Goal: Find specific page/section: Find specific page/section

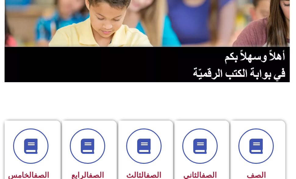
scroll to position [91, 0]
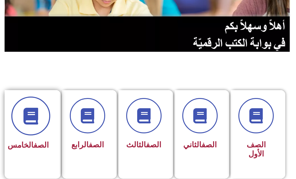
click at [43, 123] on span at bounding box center [30, 116] width 39 height 39
click at [45, 123] on span at bounding box center [30, 116] width 39 height 39
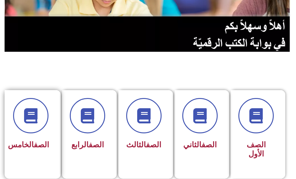
drag, startPoint x: 44, startPoint y: 125, endPoint x: 59, endPoint y: 93, distance: 35.7
click at [58, 96] on div "الصف الخامس" at bounding box center [33, 134] width 56 height 89
click at [19, 138] on div "الصف الخامس" at bounding box center [31, 145] width 36 height 15
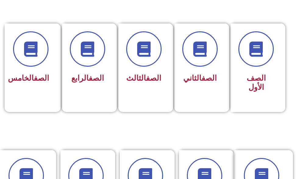
scroll to position [156, 0]
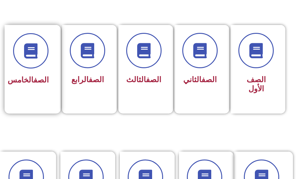
click at [30, 99] on div "الصف الخامس" at bounding box center [31, 65] width 52 height 80
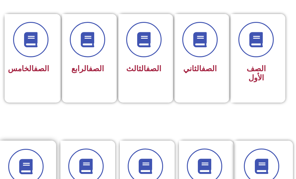
scroll to position [160, 0]
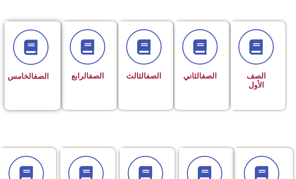
click at [47, 69] on div "الصف الخامس" at bounding box center [31, 76] width 36 height 15
click at [44, 81] on h3 "الصف الخامس" at bounding box center [31, 76] width 36 height 9
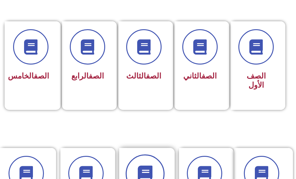
click at [158, 163] on span at bounding box center [144, 173] width 39 height 39
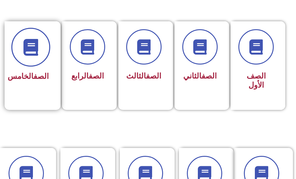
click at [41, 56] on span at bounding box center [30, 47] width 39 height 39
click at [36, 51] on icon at bounding box center [31, 47] width 17 height 17
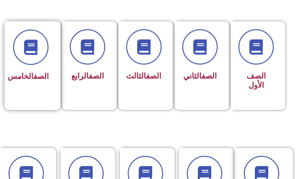
click at [35, 81] on span "الصف الخامس" at bounding box center [28, 76] width 41 height 9
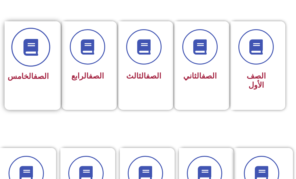
click at [40, 50] on span at bounding box center [30, 47] width 39 height 39
click at [46, 53] on span at bounding box center [30, 47] width 39 height 39
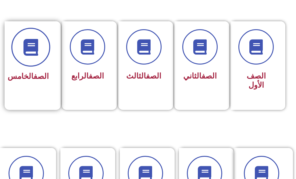
drag, startPoint x: 46, startPoint y: 53, endPoint x: 42, endPoint y: 56, distance: 5.2
click at [42, 56] on span at bounding box center [30, 47] width 39 height 39
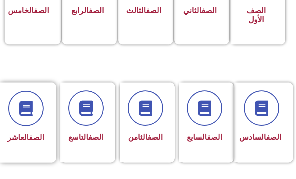
scroll to position [164, 0]
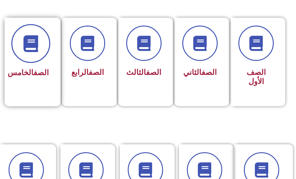
click at [39, 52] on span at bounding box center [30, 43] width 39 height 39
click at [33, 58] on span at bounding box center [30, 43] width 39 height 39
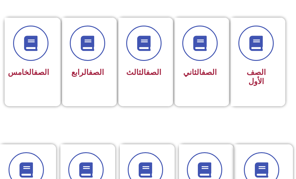
drag, startPoint x: 36, startPoint y: 61, endPoint x: 107, endPoint y: 109, distance: 85.2
click at [107, 109] on section "الصف الأول الصف الثاني الصف الثالث الصف الرابع الصف الخامس" at bounding box center [148, 58] width 296 height 157
click at [52, 76] on div "الصف الخامس" at bounding box center [31, 58] width 52 height 80
click at [51, 76] on div "الصف الخامس" at bounding box center [31, 58] width 52 height 80
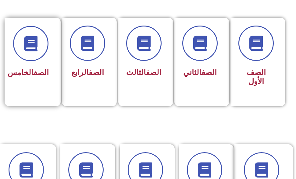
click at [40, 68] on h3 "الصف الخامس" at bounding box center [31, 72] width 36 height 9
click at [33, 69] on link "الصف" at bounding box center [40, 72] width 15 height 9
click at [33, 68] on link "الصف" at bounding box center [40, 72] width 15 height 9
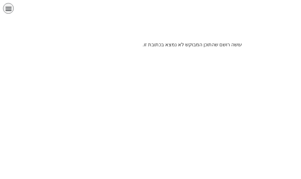
scroll to position [0, 12]
drag, startPoint x: 183, startPoint y: 44, endPoint x: 181, endPoint y: 47, distance: 3.7
click at [181, 47] on p "עושה רושם שהתוכן המבוקש לא נמצא בכתובת זו." at bounding box center [150, 44] width 183 height 7
click at [158, 41] on div at bounding box center [150, 30] width 301 height 21
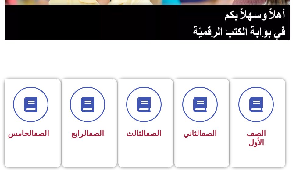
scroll to position [152, 0]
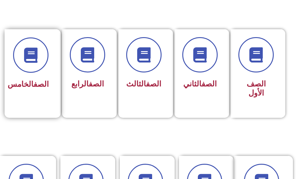
click at [36, 89] on span "الصف الخامس" at bounding box center [28, 84] width 41 height 9
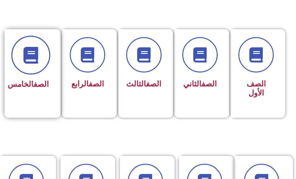
click at [16, 47] on span at bounding box center [30, 55] width 39 height 39
click at [20, 68] on span at bounding box center [30, 55] width 39 height 39
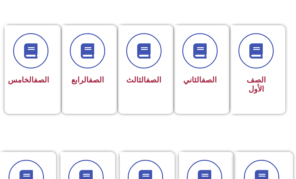
scroll to position [156, 0]
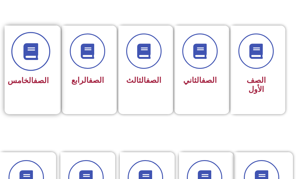
click at [23, 67] on span at bounding box center [30, 51] width 39 height 39
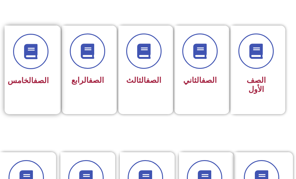
click at [45, 76] on h3 "الصف الخامس" at bounding box center [31, 80] width 36 height 9
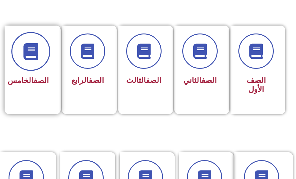
drag, startPoint x: 23, startPoint y: 45, endPoint x: 24, endPoint y: 42, distance: 3.8
click at [22, 44] on span at bounding box center [30, 51] width 39 height 39
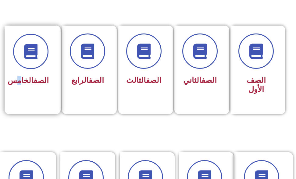
click at [30, 82] on span "الصف الخامس" at bounding box center [28, 80] width 41 height 9
drag, startPoint x: 40, startPoint y: 74, endPoint x: 40, endPoint y: 70, distance: 4.3
click at [40, 76] on h3 "الصف الخامس" at bounding box center [31, 80] width 36 height 9
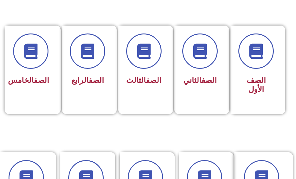
drag, startPoint x: 33, startPoint y: 53, endPoint x: 3, endPoint y: 77, distance: 38.6
click at [31, 54] on icon at bounding box center [30, 51] width 15 height 15
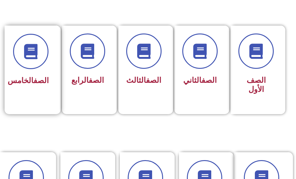
click at [23, 76] on h3 "الصف الخامس" at bounding box center [31, 80] width 36 height 9
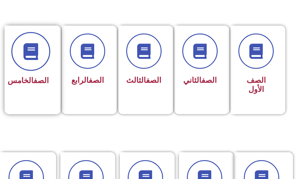
click at [22, 48] on span at bounding box center [30, 51] width 39 height 39
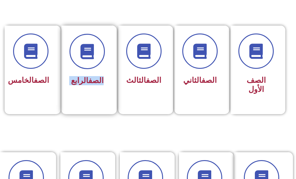
drag, startPoint x: 65, startPoint y: 52, endPoint x: 64, endPoint y: 73, distance: 21.0
click at [64, 72] on div "الصف الأول الصف الثاني الصف الثالث الصف الرابع الصف الخامس" at bounding box center [148, 70] width 280 height 89
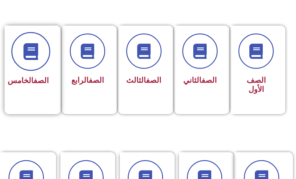
click at [32, 62] on span at bounding box center [30, 51] width 39 height 39
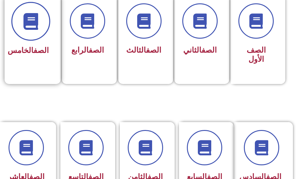
scroll to position [160, 0]
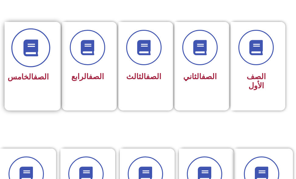
click at [34, 44] on icon at bounding box center [31, 47] width 17 height 17
click at [35, 44] on icon at bounding box center [31, 47] width 17 height 17
click at [24, 64] on span at bounding box center [30, 47] width 39 height 39
click at [32, 56] on icon at bounding box center [31, 47] width 17 height 17
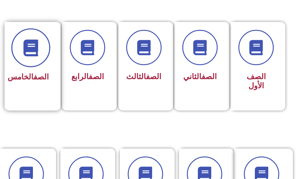
click at [32, 56] on icon at bounding box center [31, 47] width 17 height 17
drag, startPoint x: 32, startPoint y: 56, endPoint x: 32, endPoint y: 66, distance: 10.1
click at [32, 59] on span at bounding box center [30, 47] width 39 height 39
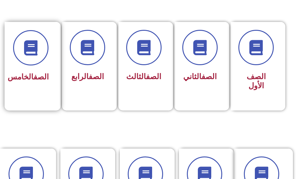
click at [33, 72] on link "الصف" at bounding box center [40, 76] width 15 height 9
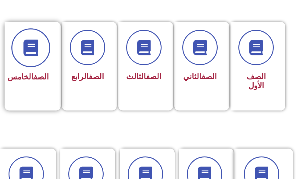
click at [32, 54] on icon at bounding box center [31, 47] width 17 height 17
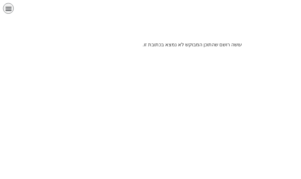
scroll to position [0, 12]
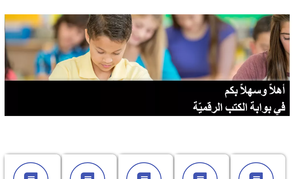
scroll to position [61, 0]
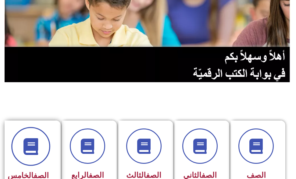
click at [38, 149] on icon at bounding box center [31, 146] width 17 height 17
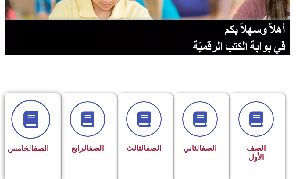
scroll to position [122, 0]
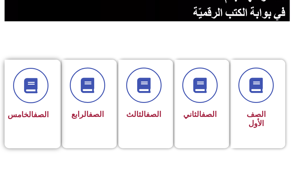
click at [37, 119] on span "الصف الخامس" at bounding box center [28, 114] width 41 height 9
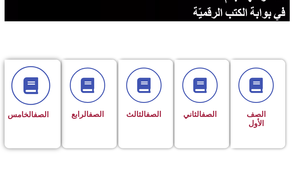
click at [29, 86] on icon at bounding box center [31, 85] width 17 height 17
click at [29, 87] on icon at bounding box center [31, 85] width 17 height 17
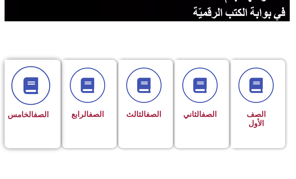
click at [29, 87] on icon at bounding box center [31, 85] width 17 height 17
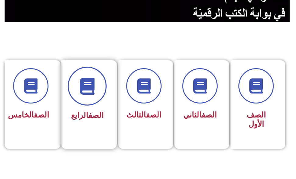
scroll to position [122, 0]
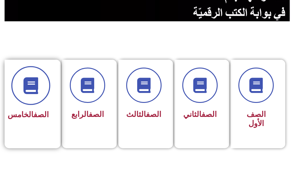
click at [46, 91] on span at bounding box center [30, 85] width 39 height 39
click at [46, 92] on span at bounding box center [30, 85] width 39 height 39
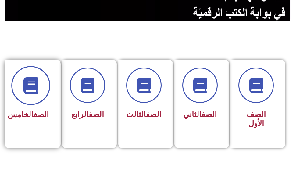
click at [46, 92] on span at bounding box center [30, 85] width 39 height 39
click at [36, 90] on icon at bounding box center [31, 85] width 17 height 17
click at [30, 93] on icon at bounding box center [31, 85] width 17 height 17
click at [30, 94] on icon at bounding box center [31, 85] width 17 height 17
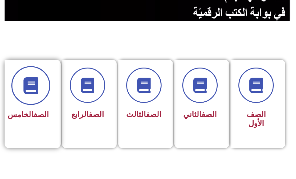
click at [30, 94] on icon at bounding box center [31, 85] width 17 height 17
drag, startPoint x: 30, startPoint y: 94, endPoint x: 34, endPoint y: 98, distance: 6.0
click at [33, 92] on icon at bounding box center [31, 85] width 17 height 17
click at [37, 93] on icon at bounding box center [31, 85] width 17 height 17
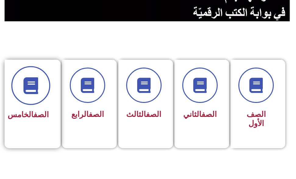
click at [37, 97] on span at bounding box center [30, 85] width 39 height 39
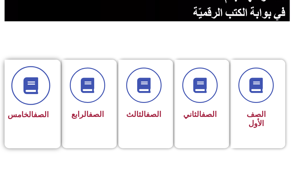
click at [37, 97] on span at bounding box center [30, 85] width 39 height 39
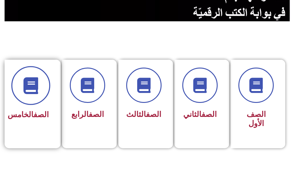
click at [37, 97] on span at bounding box center [30, 85] width 39 height 39
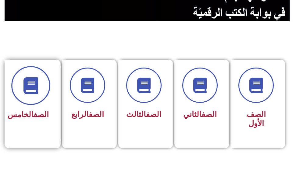
click at [37, 97] on span at bounding box center [30, 85] width 39 height 39
click at [36, 97] on span at bounding box center [30, 85] width 39 height 39
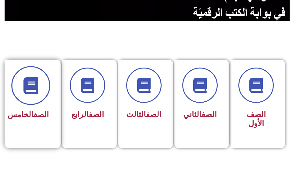
click at [36, 97] on span at bounding box center [30, 85] width 39 height 39
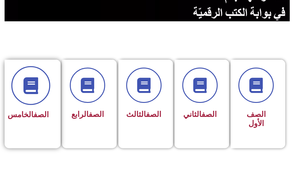
click at [34, 101] on span at bounding box center [30, 85] width 39 height 39
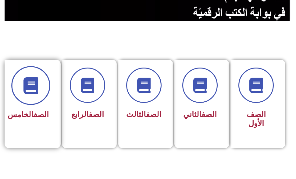
click at [34, 101] on span at bounding box center [30, 85] width 39 height 39
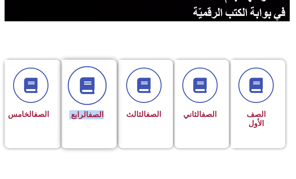
click at [79, 83] on div "الصف الأول الصف الثاني الصف الثالث الصف الرابع الصف الخامس" at bounding box center [148, 104] width 280 height 89
click at [82, 86] on icon at bounding box center [87, 85] width 17 height 17
drag, startPoint x: 80, startPoint y: 85, endPoint x: 84, endPoint y: 83, distance: 4.6
click at [84, 83] on icon at bounding box center [87, 85] width 17 height 17
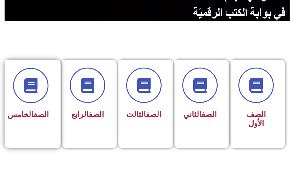
click at [33, 114] on link "الصف" at bounding box center [40, 114] width 15 height 9
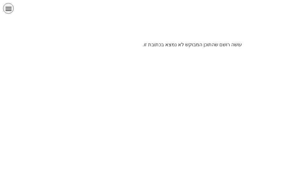
scroll to position [0, 12]
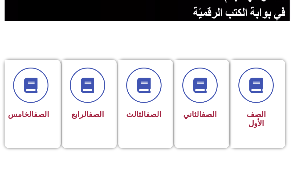
scroll to position [0, 12]
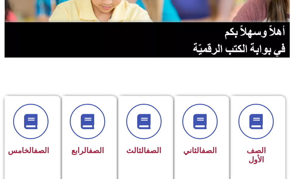
scroll to position [122, 0]
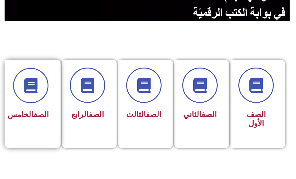
click at [27, 122] on div "الصف الخامس" at bounding box center [31, 115] width 36 height 15
click at [28, 122] on div "الصف الخامس" at bounding box center [31, 115] width 36 height 15
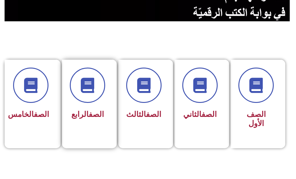
click at [88, 135] on div "الصف الرابع" at bounding box center [89, 104] width 55 height 89
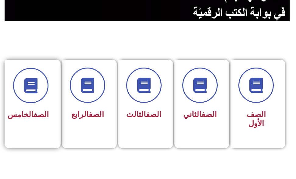
click at [33, 136] on div "الصف الخامس" at bounding box center [31, 100] width 52 height 80
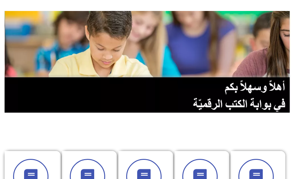
scroll to position [0, 0]
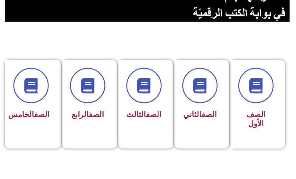
scroll to position [122, 0]
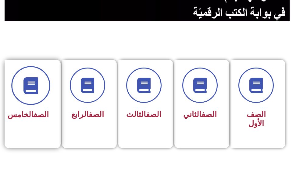
click at [33, 94] on span at bounding box center [30, 85] width 39 height 39
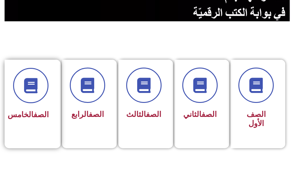
drag, startPoint x: 33, startPoint y: 141, endPoint x: 33, endPoint y: 136, distance: 5.5
click at [33, 139] on div "الصف الخامس" at bounding box center [31, 100] width 52 height 80
click at [34, 132] on div "الصف الخامس" at bounding box center [31, 100] width 52 height 80
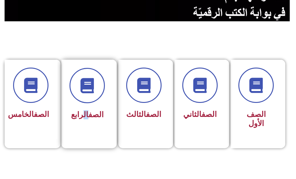
click at [85, 117] on div "الصف الرابع" at bounding box center [86, 115] width 35 height 15
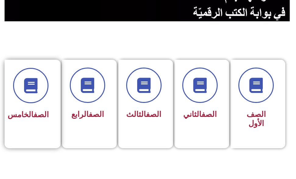
click at [14, 119] on div "الصف الخامس" at bounding box center [31, 100] width 52 height 80
drag, startPoint x: 14, startPoint y: 119, endPoint x: 17, endPoint y: 120, distance: 3.2
click at [17, 119] on h3 "الصف الخامس" at bounding box center [31, 114] width 36 height 9
click at [36, 137] on div "الصف الخامس" at bounding box center [31, 100] width 52 height 80
drag, startPoint x: 36, startPoint y: 133, endPoint x: 42, endPoint y: 121, distance: 13.4
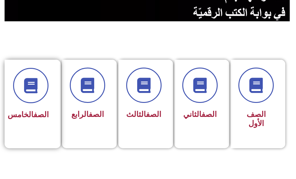
drag, startPoint x: 42, startPoint y: 121, endPoint x: 43, endPoint y: 118, distance: 3.4
click at [43, 118] on h3 "الصف الخامس" at bounding box center [31, 114] width 36 height 9
drag, startPoint x: 42, startPoint y: 100, endPoint x: 40, endPoint y: 120, distance: 20.4
drag, startPoint x: 17, startPoint y: 126, endPoint x: 26, endPoint y: 117, distance: 12.9
click at [26, 117] on div "الصف الخامس" at bounding box center [31, 115] width 36 height 15
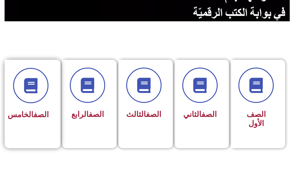
click at [20, 110] on h3 "الصف الخامس" at bounding box center [31, 114] width 36 height 9
drag, startPoint x: 20, startPoint y: 107, endPoint x: 17, endPoint y: 113, distance: 7.1
click at [19, 110] on h3 "الصف الخامس" at bounding box center [31, 114] width 36 height 9
click at [8, 137] on div "الصف الخامس" at bounding box center [31, 100] width 52 height 80
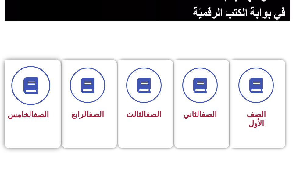
click at [34, 93] on icon at bounding box center [31, 85] width 17 height 17
click at [33, 93] on icon at bounding box center [31, 85] width 17 height 17
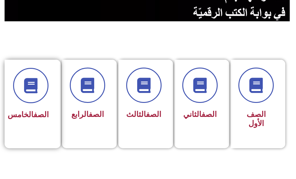
drag, startPoint x: 20, startPoint y: 117, endPoint x: 22, endPoint y: 125, distance: 7.7
click at [21, 118] on h3 "الصف الخامس" at bounding box center [31, 114] width 36 height 9
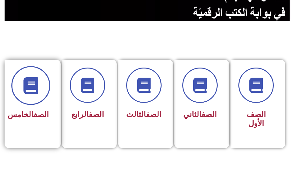
click at [31, 88] on icon at bounding box center [31, 85] width 17 height 17
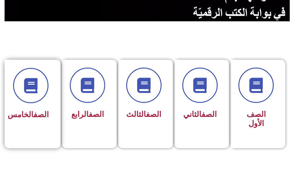
drag, startPoint x: 31, startPoint y: 88, endPoint x: 10, endPoint y: 137, distance: 53.0
click at [31, 90] on icon at bounding box center [30, 85] width 15 height 15
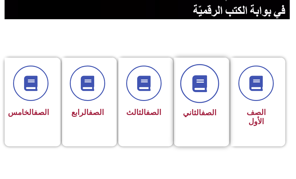
scroll to position [122, 0]
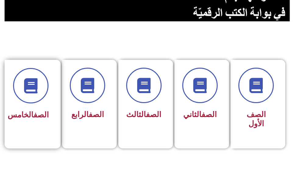
click at [33, 110] on link "الصف" at bounding box center [40, 114] width 15 height 9
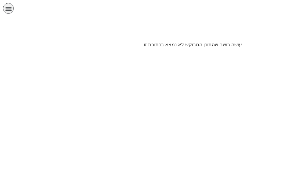
scroll to position [0, 12]
click at [111, 53] on html "الصفحة الرئيسية الصف الأول الصف الثاني الصف الثالث الصف الرابع الصف الخامس الصف…" at bounding box center [150, 26] width 301 height 53
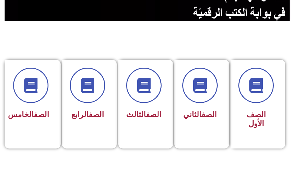
scroll to position [0, 12]
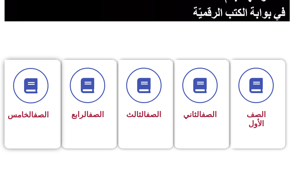
click at [54, 104] on div "الصف الخامس" at bounding box center [31, 100] width 52 height 80
click at [51, 114] on div "الصف الخامس" at bounding box center [31, 100] width 52 height 80
click at [36, 114] on link "الصف" at bounding box center [40, 114] width 15 height 9
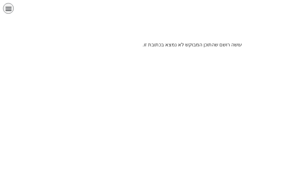
scroll to position [0, 12]
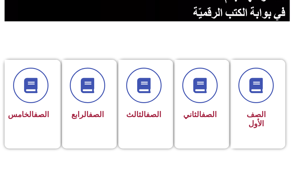
scroll to position [0, 12]
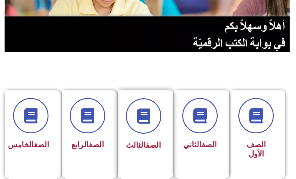
scroll to position [122, 0]
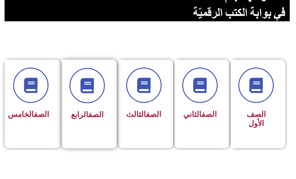
click at [93, 108] on div "الصف الرابع" at bounding box center [86, 115] width 35 height 15
click at [101, 102] on div at bounding box center [86, 85] width 35 height 35
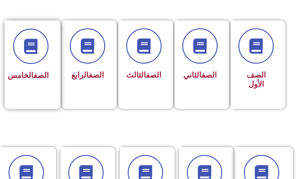
scroll to position [152, 0]
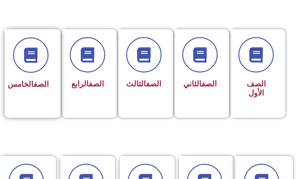
click at [30, 77] on div "الصف الخامس" at bounding box center [31, 84] width 36 height 15
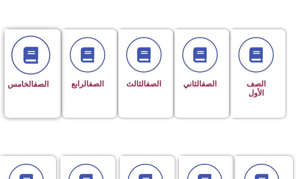
click at [40, 62] on span at bounding box center [30, 55] width 39 height 39
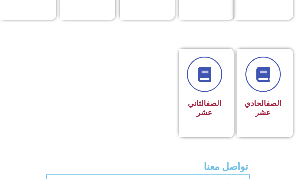
scroll to position [557, 0]
